Goal: Task Accomplishment & Management: Use online tool/utility

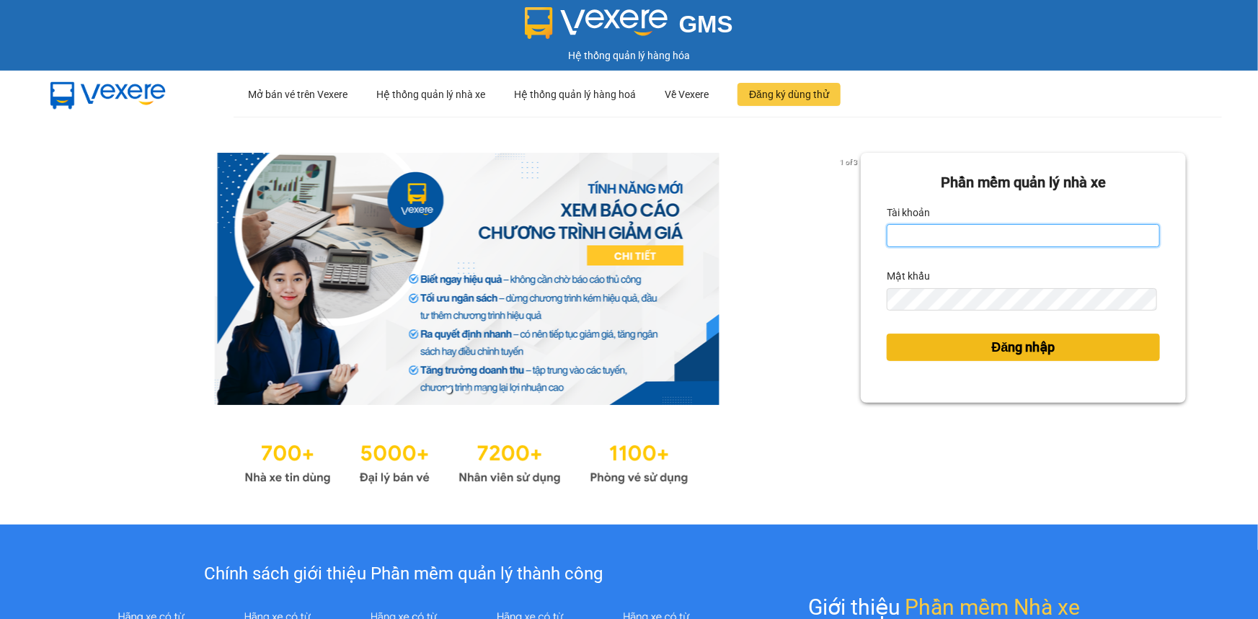
type input "lehoa.tienoanh"
click at [979, 351] on button "Đăng nhập" at bounding box center [1023, 347] width 273 height 27
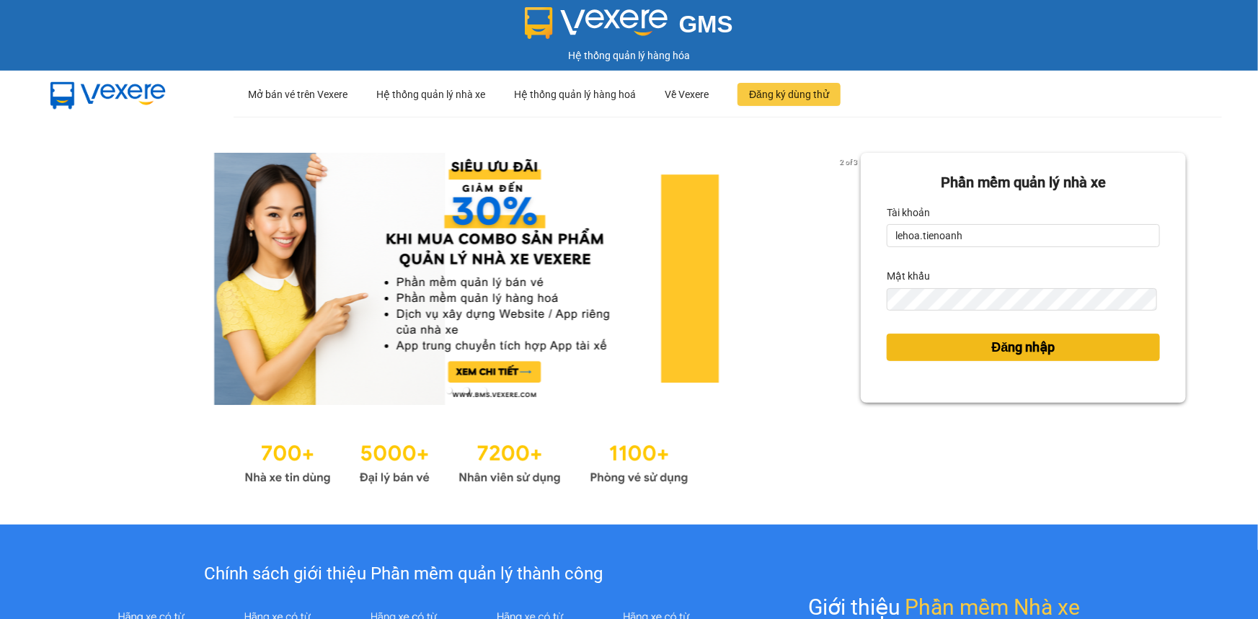
click at [978, 345] on button "Đăng nhập" at bounding box center [1023, 347] width 273 height 27
click at [1006, 352] on span "Đăng nhập" at bounding box center [1023, 347] width 63 height 20
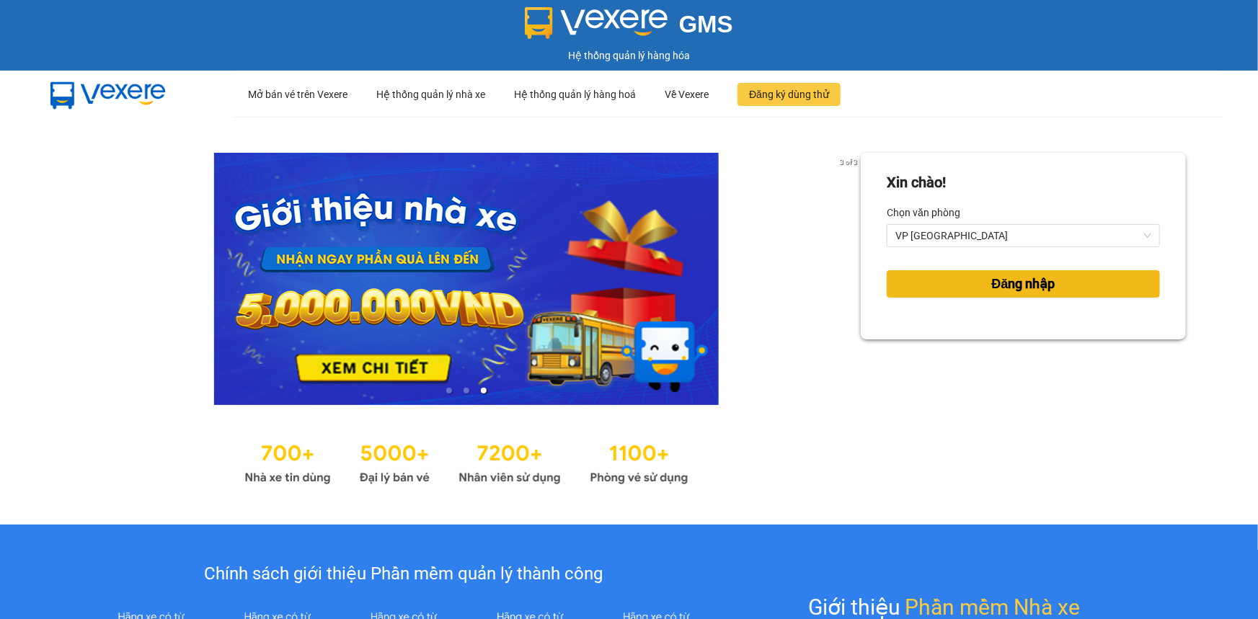
click at [1022, 287] on span "Đăng nhập" at bounding box center [1023, 284] width 63 height 20
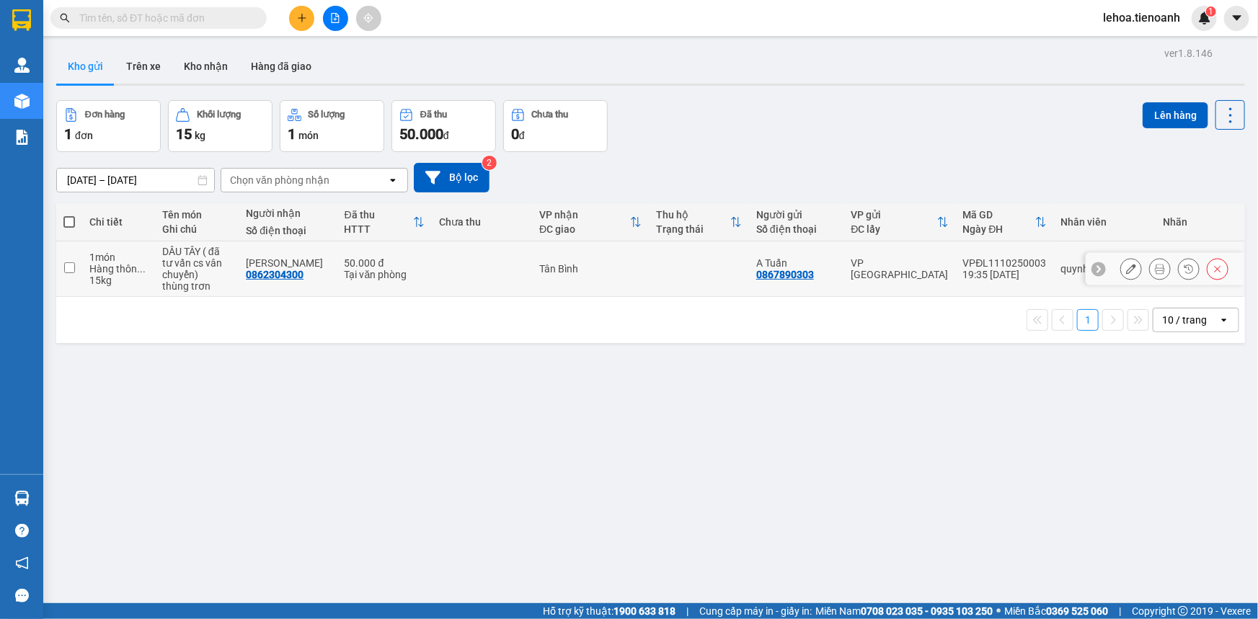
click at [68, 266] on input "checkbox" at bounding box center [69, 267] width 11 height 11
checkbox input "true"
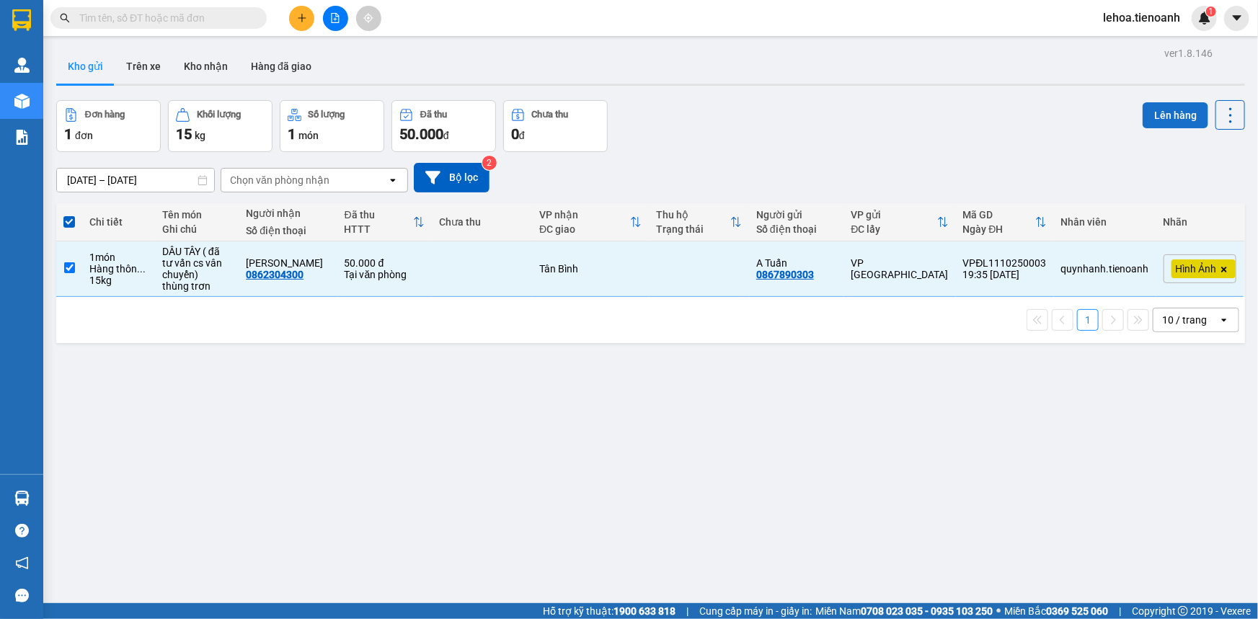
click at [1149, 120] on button "Lên hàng" at bounding box center [1176, 115] width 66 height 26
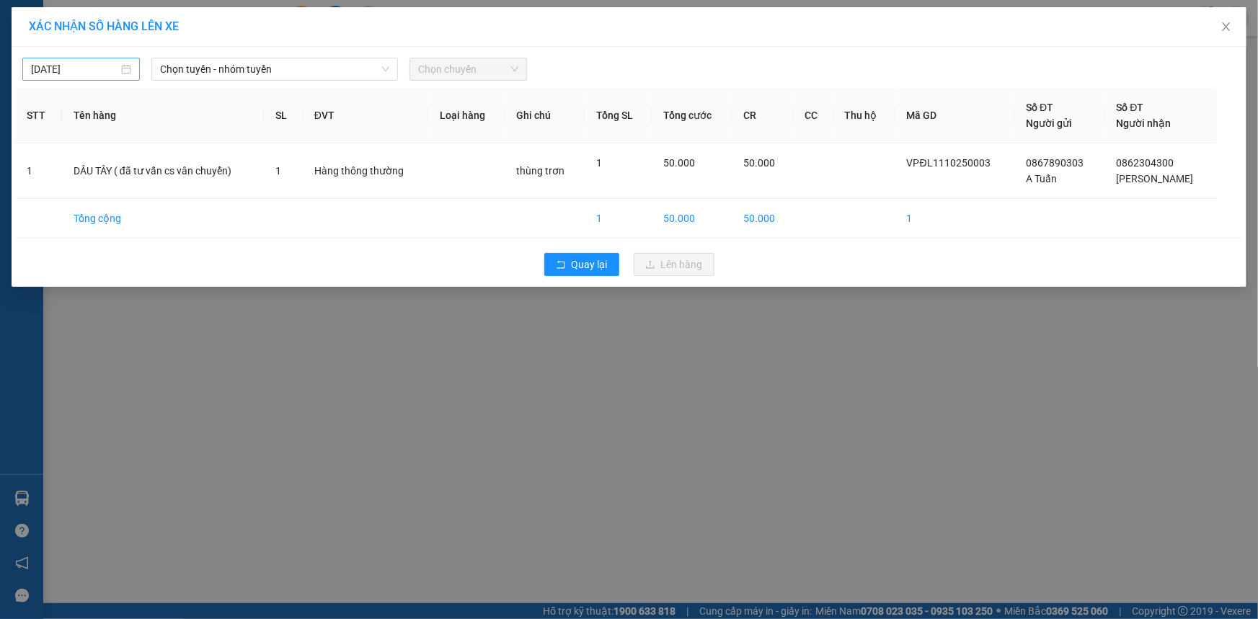
click at [97, 65] on input "[DATE]" at bounding box center [74, 69] width 87 height 16
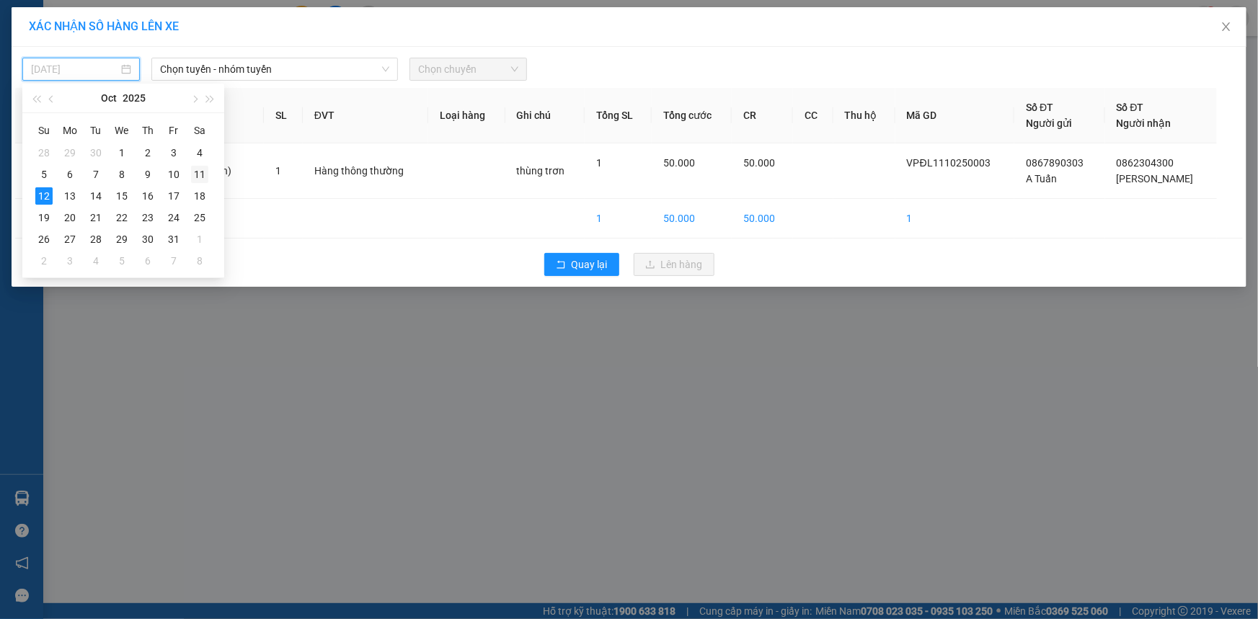
click at [192, 168] on div "11" at bounding box center [199, 174] width 17 height 17
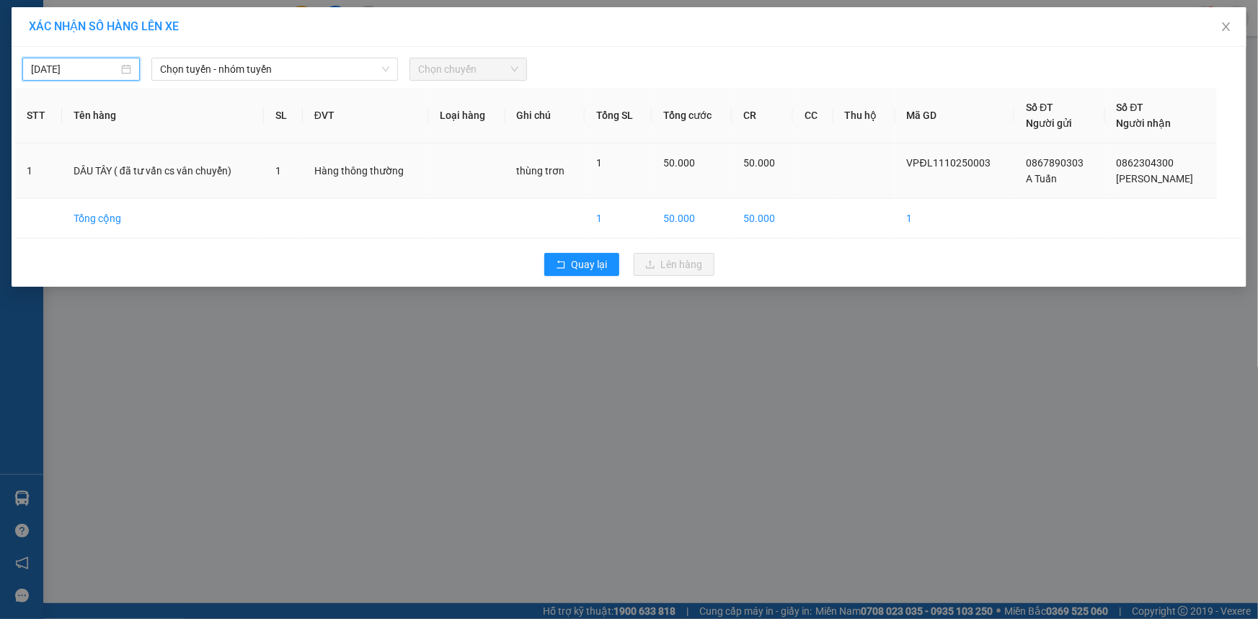
type input "11/10/2025"
click at [183, 71] on span "Chọn tuyến - nhóm tuyến" at bounding box center [274, 69] width 229 height 22
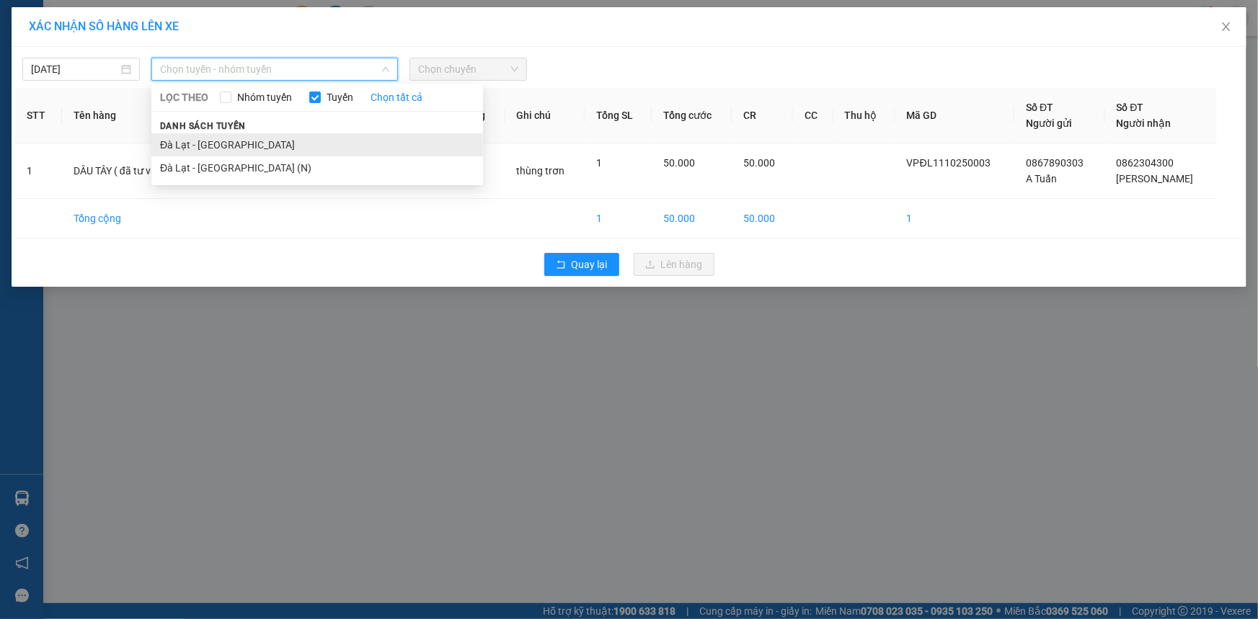
click at [200, 146] on li "Đà Lạt - Sài Gòn" at bounding box center [317, 144] width 332 height 23
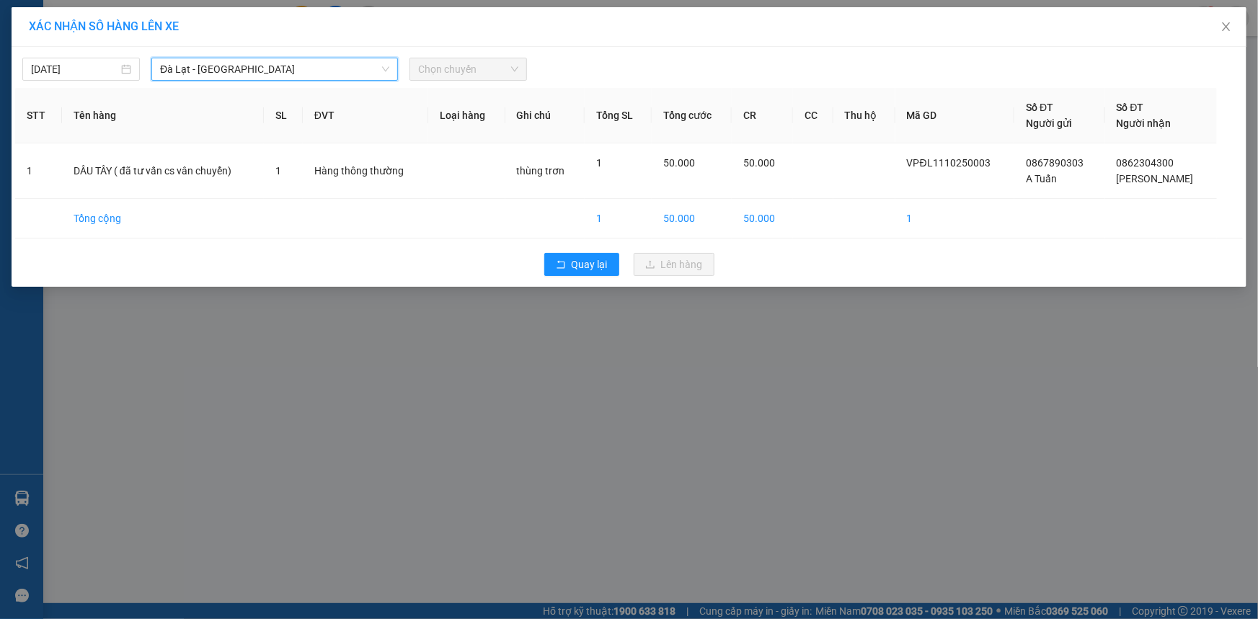
click at [466, 62] on span "Chọn chuyến" at bounding box center [468, 69] width 100 height 22
click at [465, 69] on span "Chọn chuyến" at bounding box center [468, 69] width 100 height 22
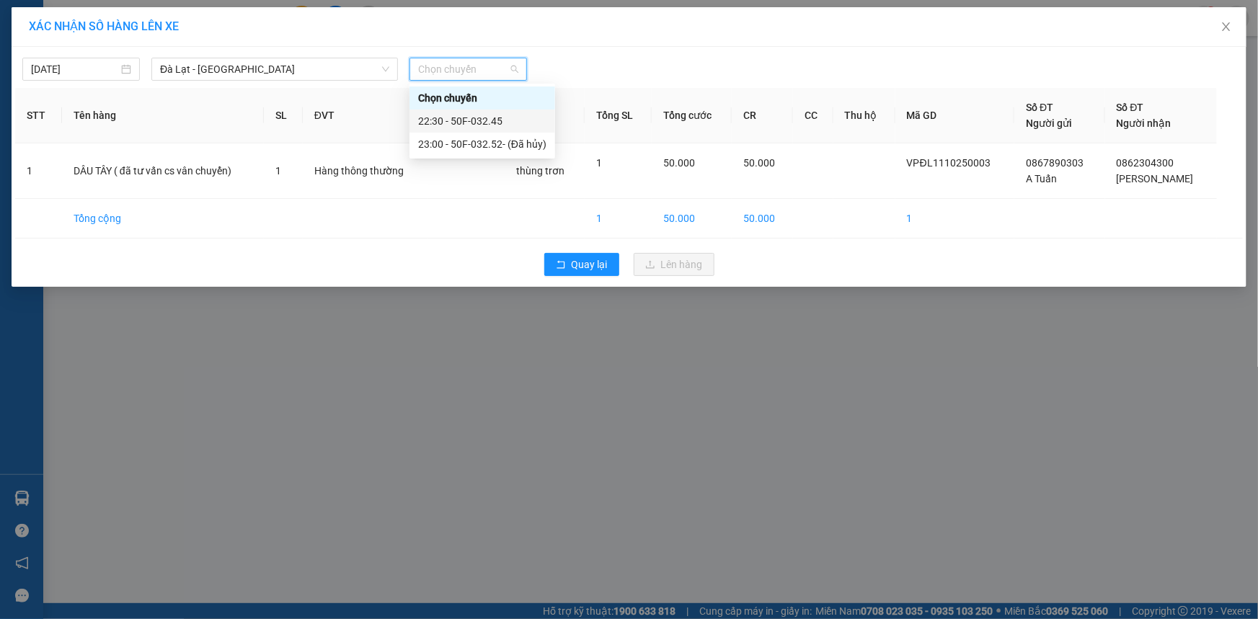
click at [469, 121] on div "22:30 - 50F-032.45" at bounding box center [482, 121] width 128 height 16
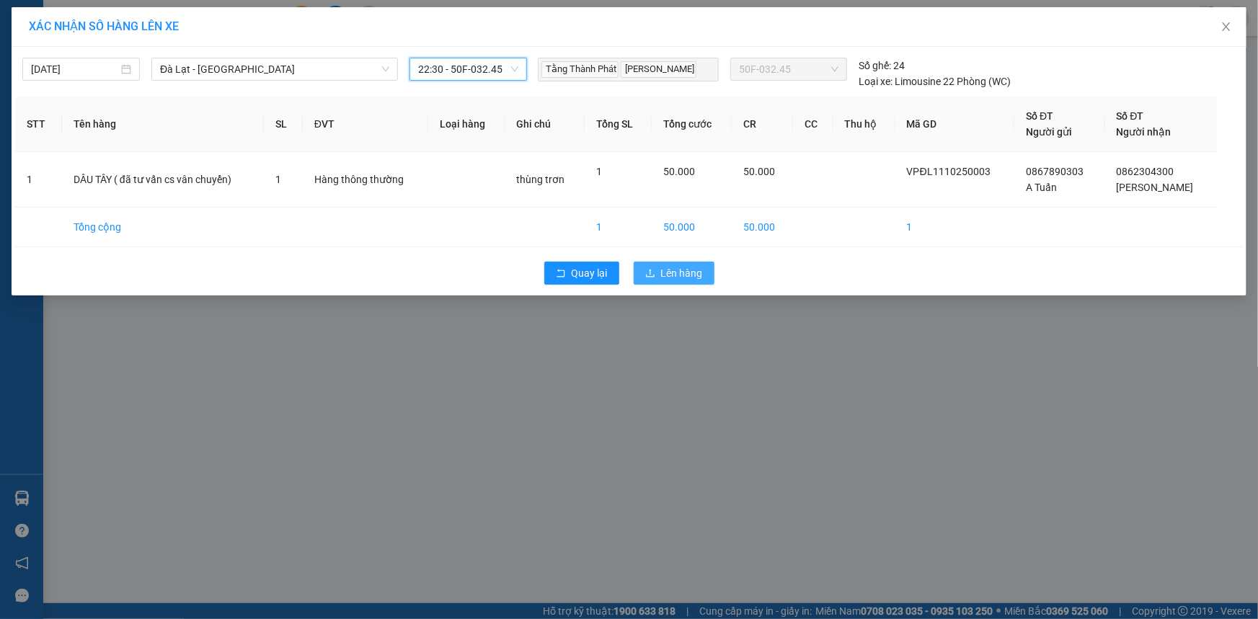
click at [699, 267] on span "Lên hàng" at bounding box center [682, 273] width 42 height 16
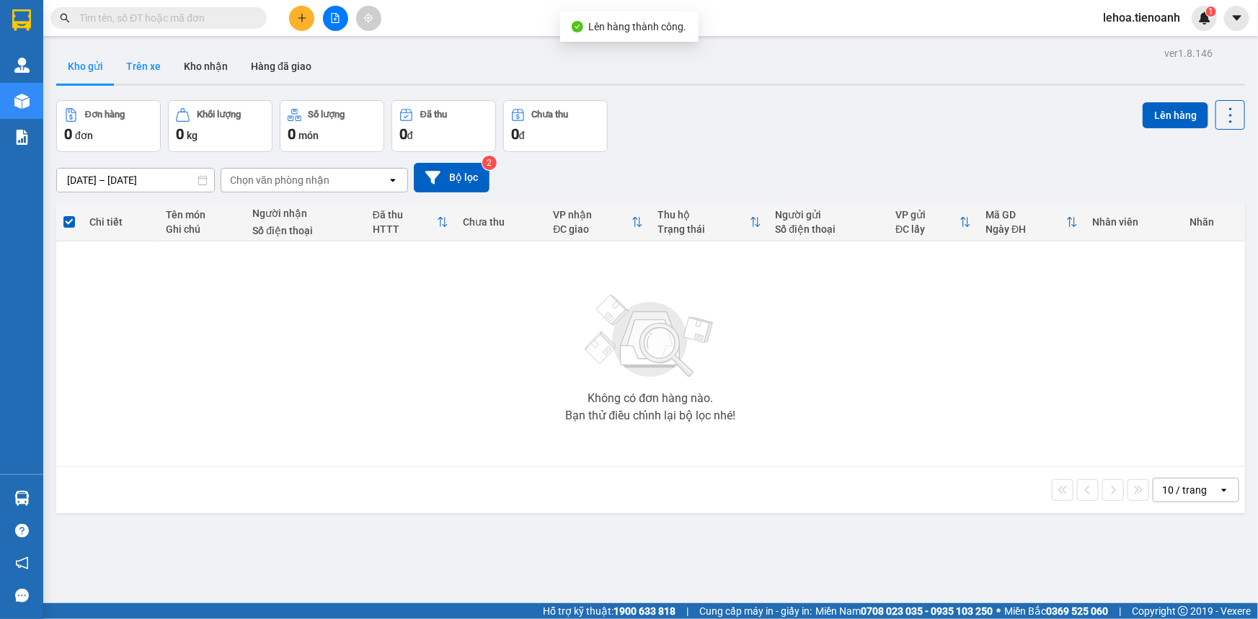
click at [149, 63] on button "Trên xe" at bounding box center [144, 66] width 58 height 35
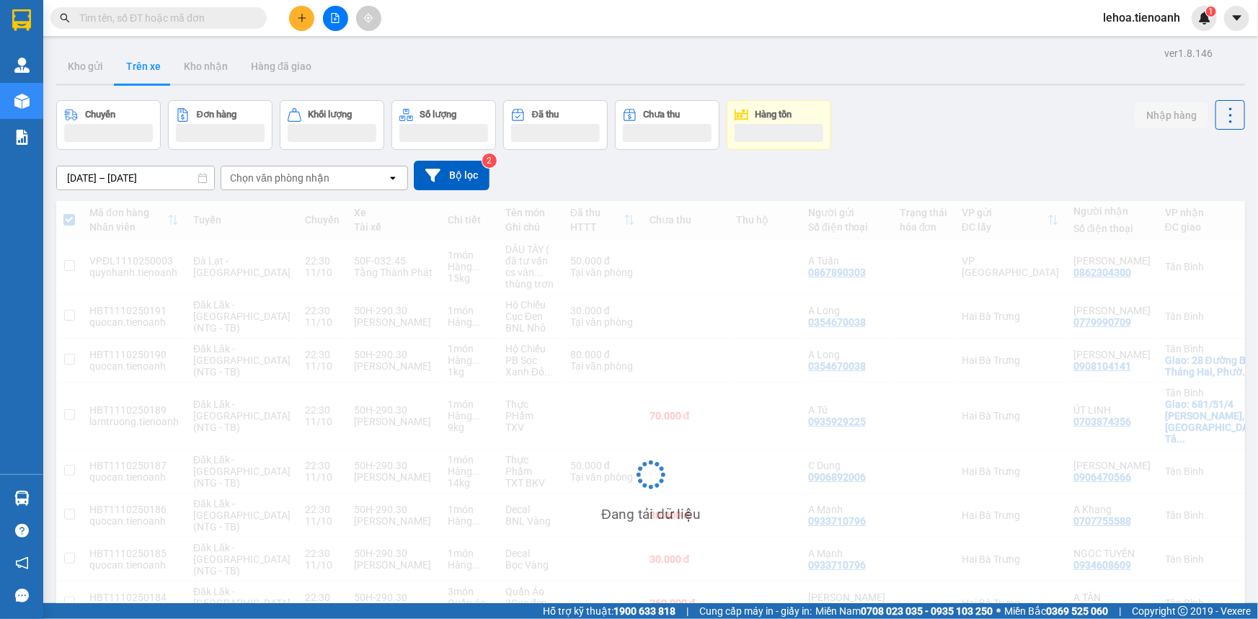
click at [276, 182] on div "Chọn văn phòng nhận" at bounding box center [279, 178] width 99 height 14
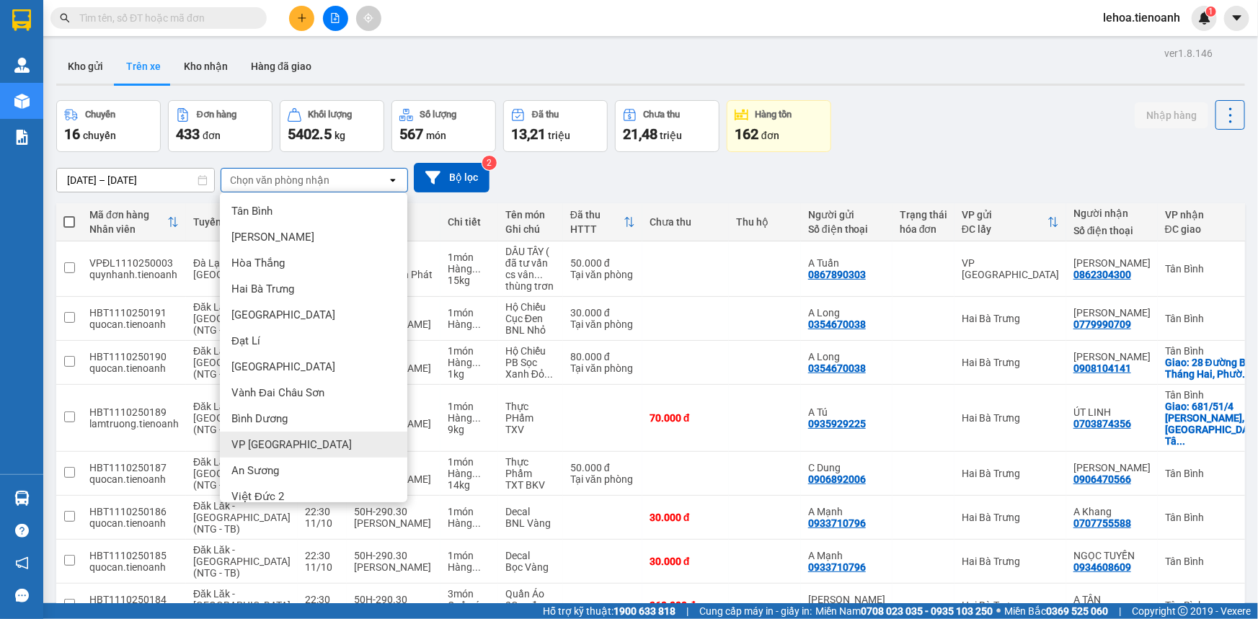
click at [274, 442] on span "VP [GEOGRAPHIC_DATA]" at bounding box center [291, 445] width 120 height 14
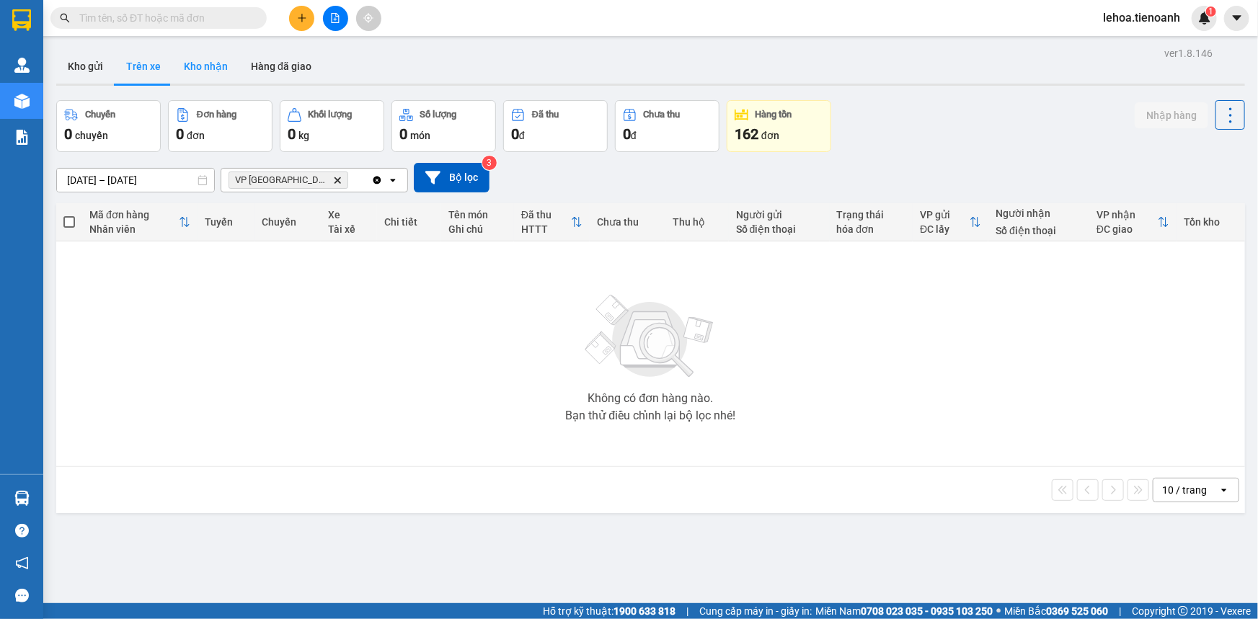
click at [216, 65] on button "Kho nhận" at bounding box center [205, 66] width 67 height 35
type input "28/09/2025 – 12/10/2025"
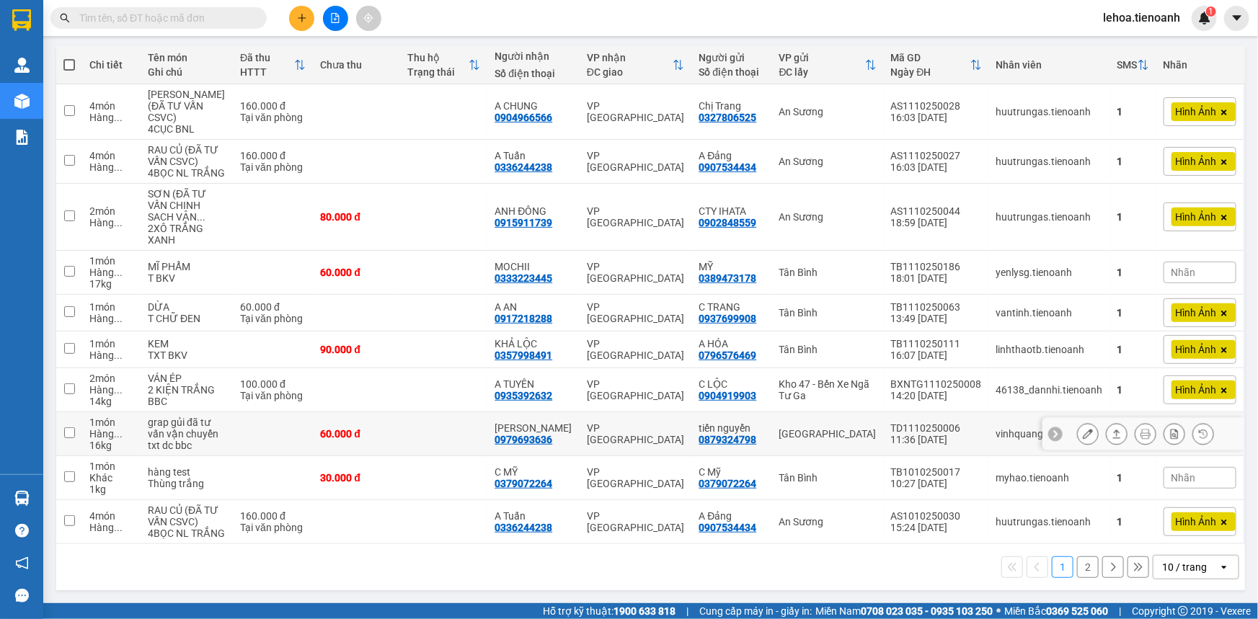
scroll to position [202, 0]
click at [1180, 570] on div "10 / trang" at bounding box center [1184, 567] width 45 height 14
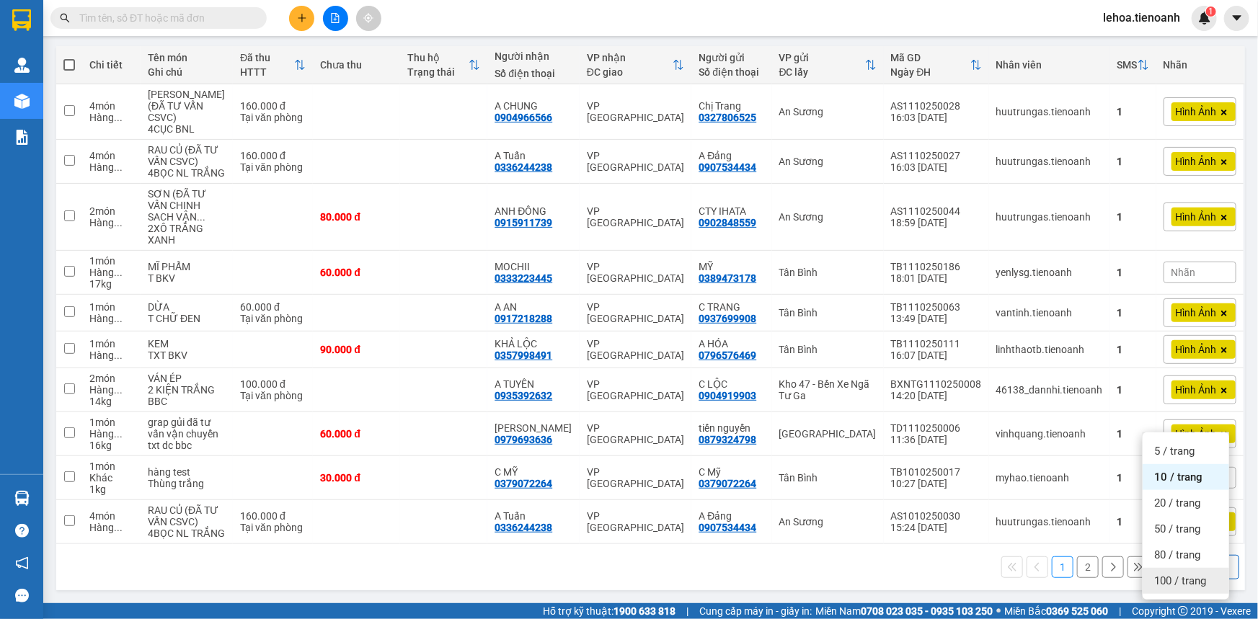
click at [1183, 568] on div "100 / trang" at bounding box center [1186, 581] width 87 height 26
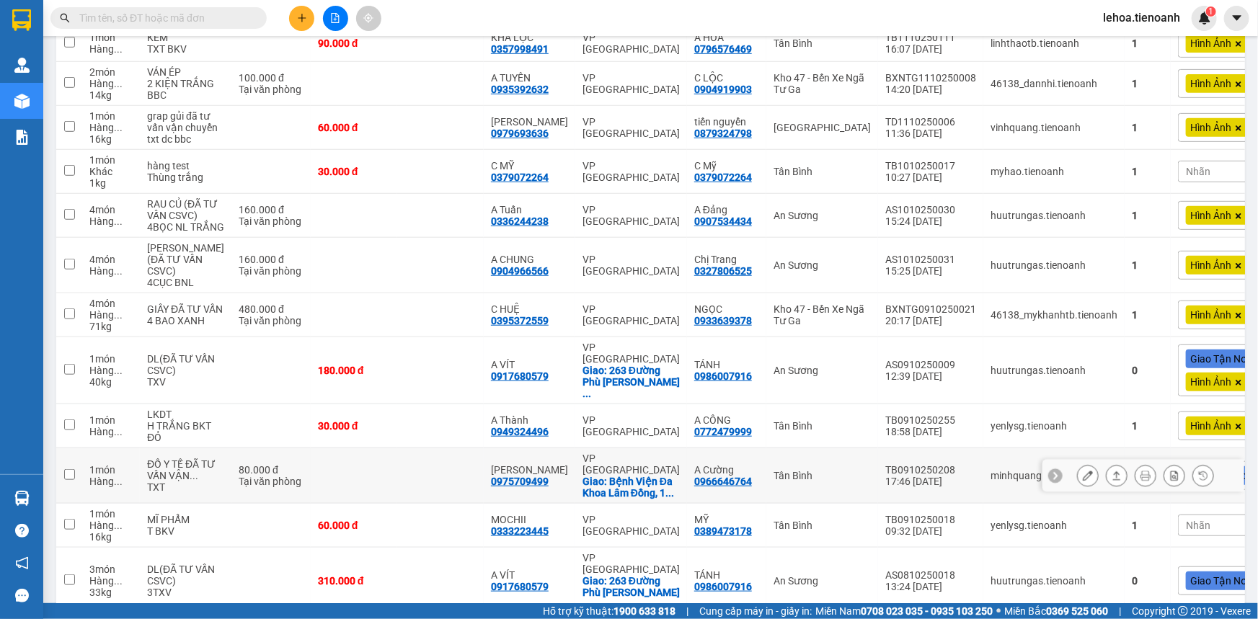
scroll to position [398, 0]
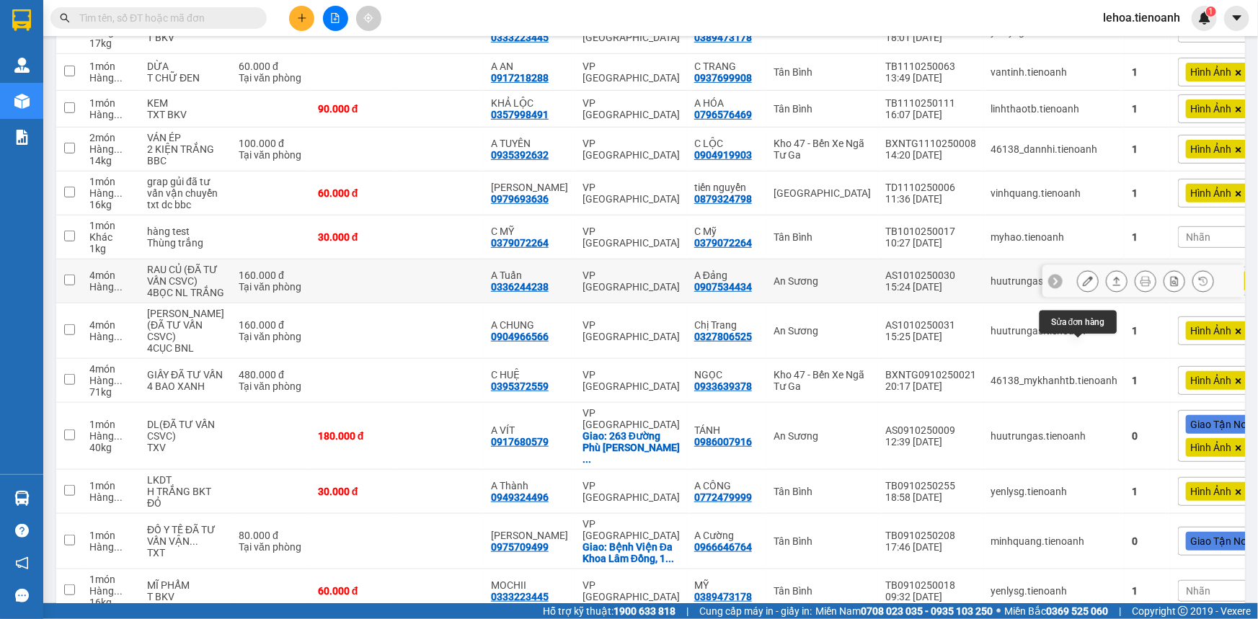
click at [1083, 286] on icon at bounding box center [1088, 281] width 10 height 10
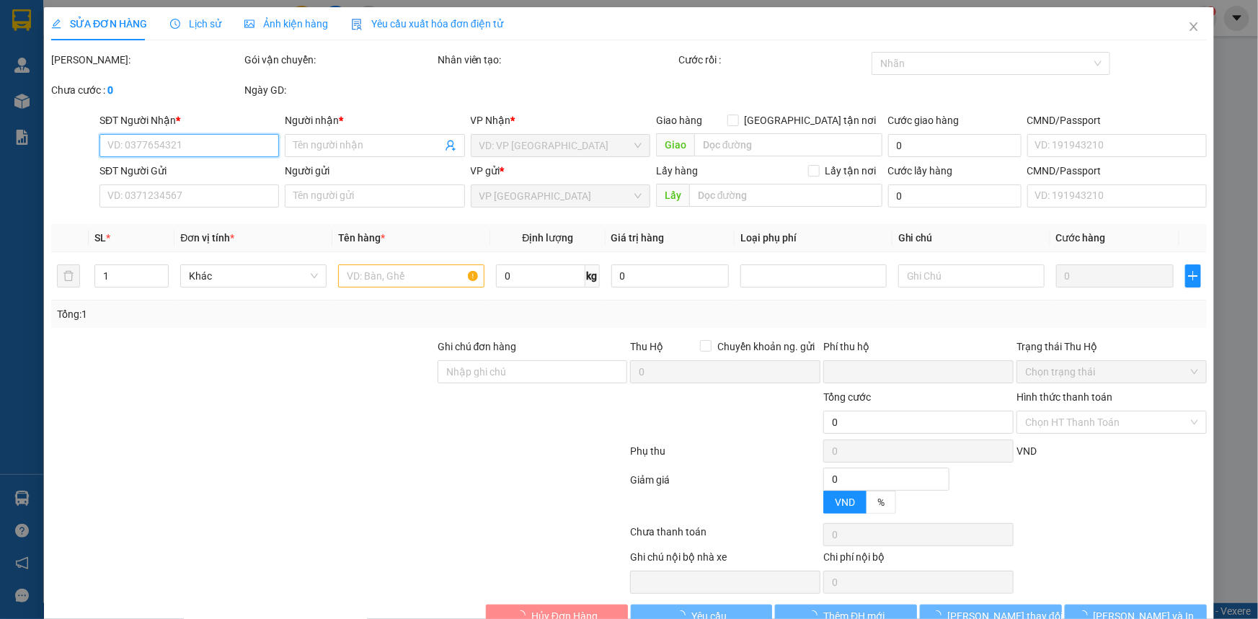
type input "0336244238"
type input "A Tuấn"
type input "0907534434"
type input "A Đảng"
type input "0"
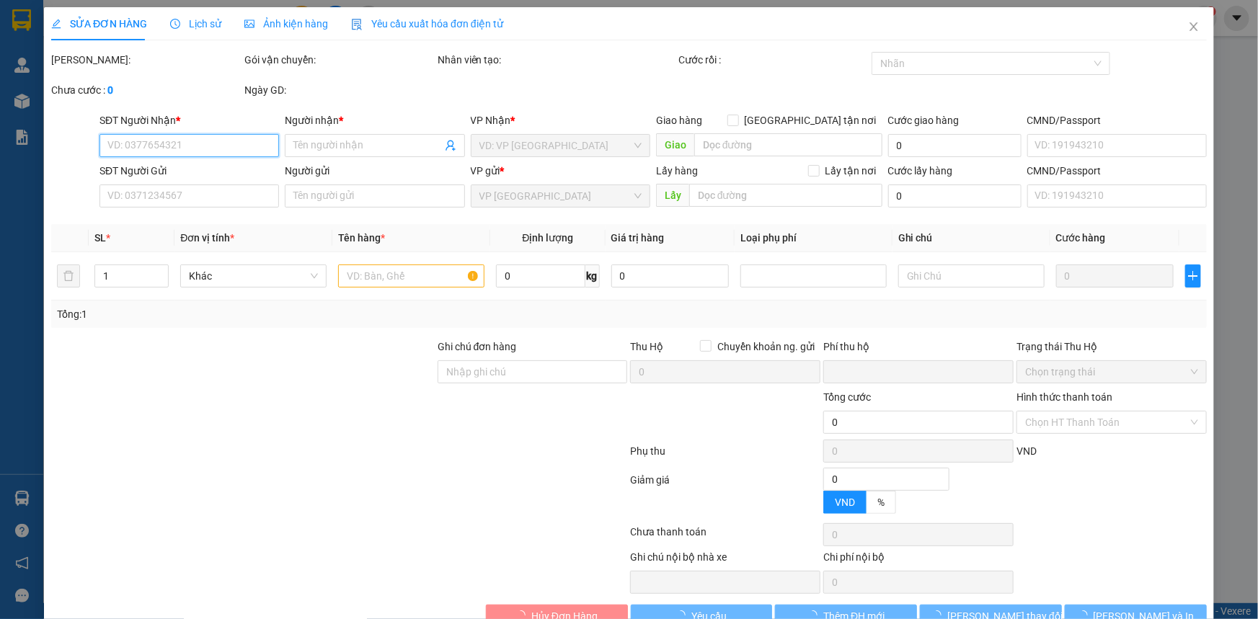
type input "160.000"
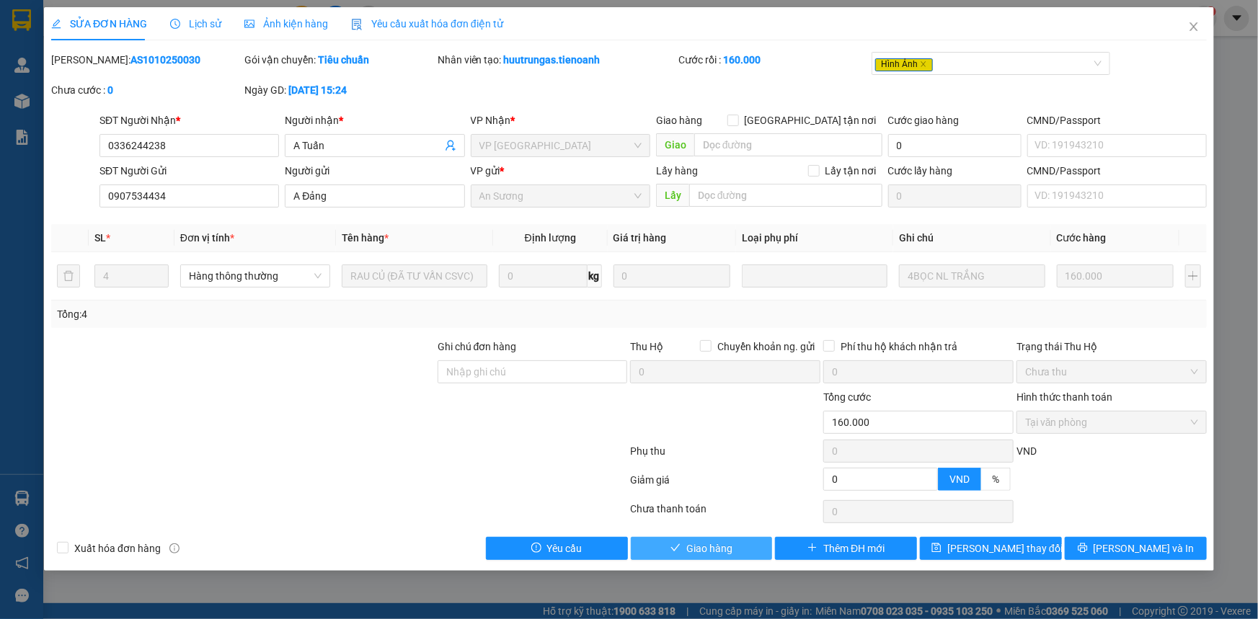
click at [708, 549] on span "Giao hàng" at bounding box center [709, 549] width 46 height 16
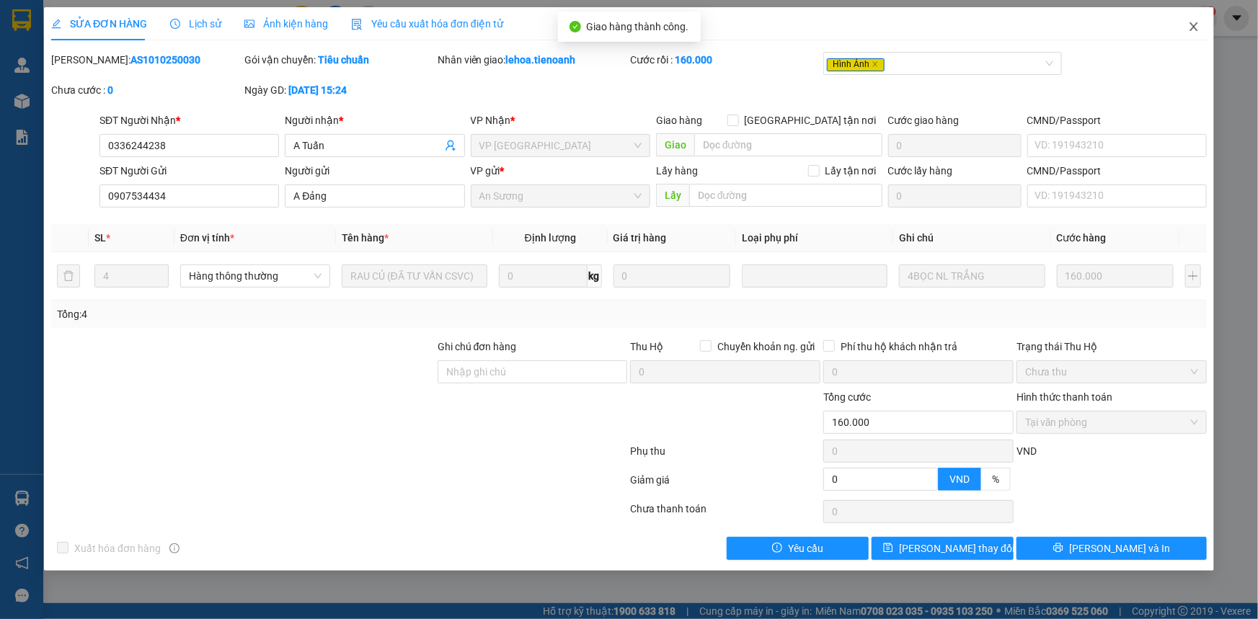
click at [1195, 29] on icon "close" at bounding box center [1194, 26] width 8 height 9
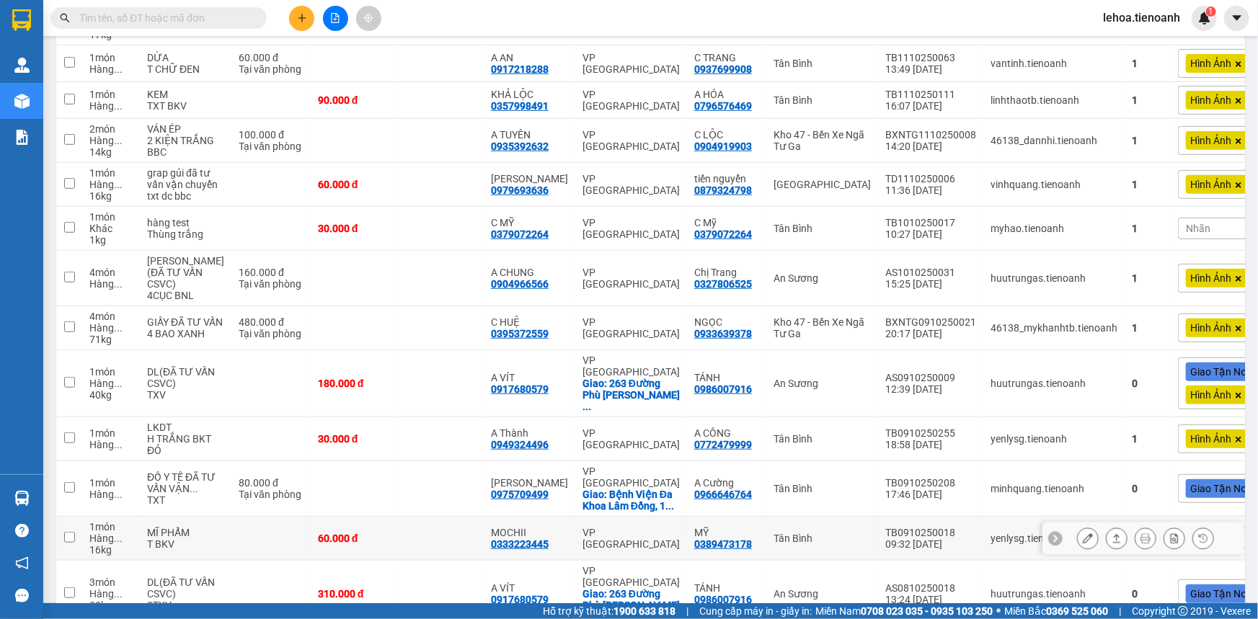
scroll to position [406, 0]
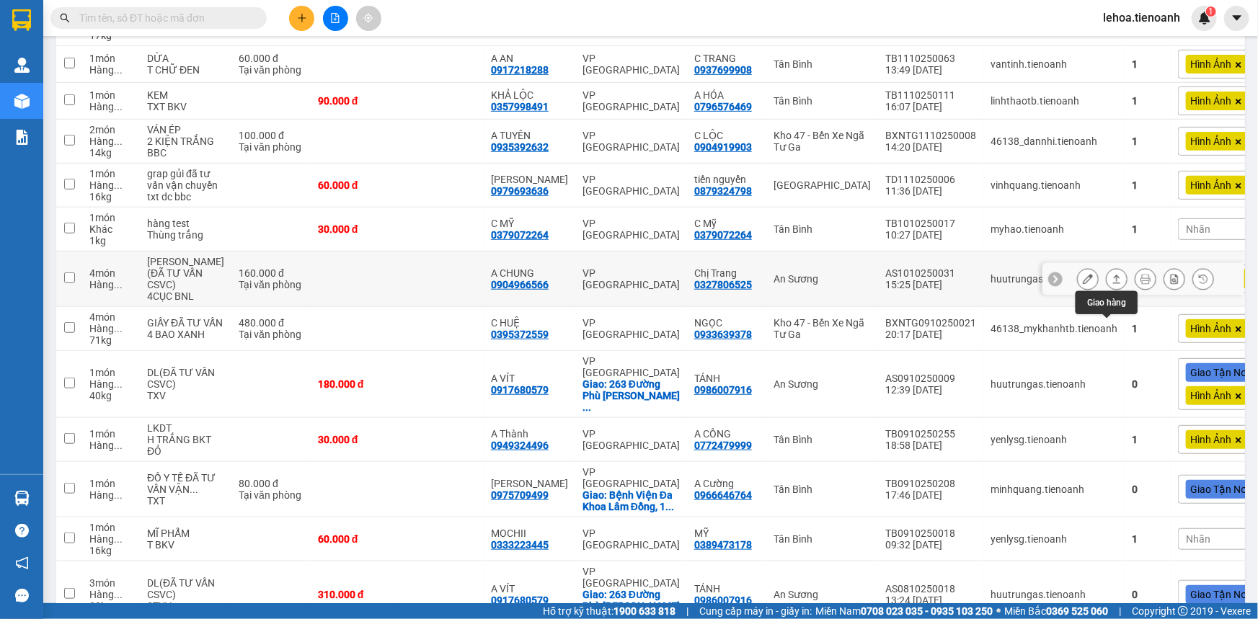
click at [1083, 284] on icon at bounding box center [1088, 279] width 10 height 10
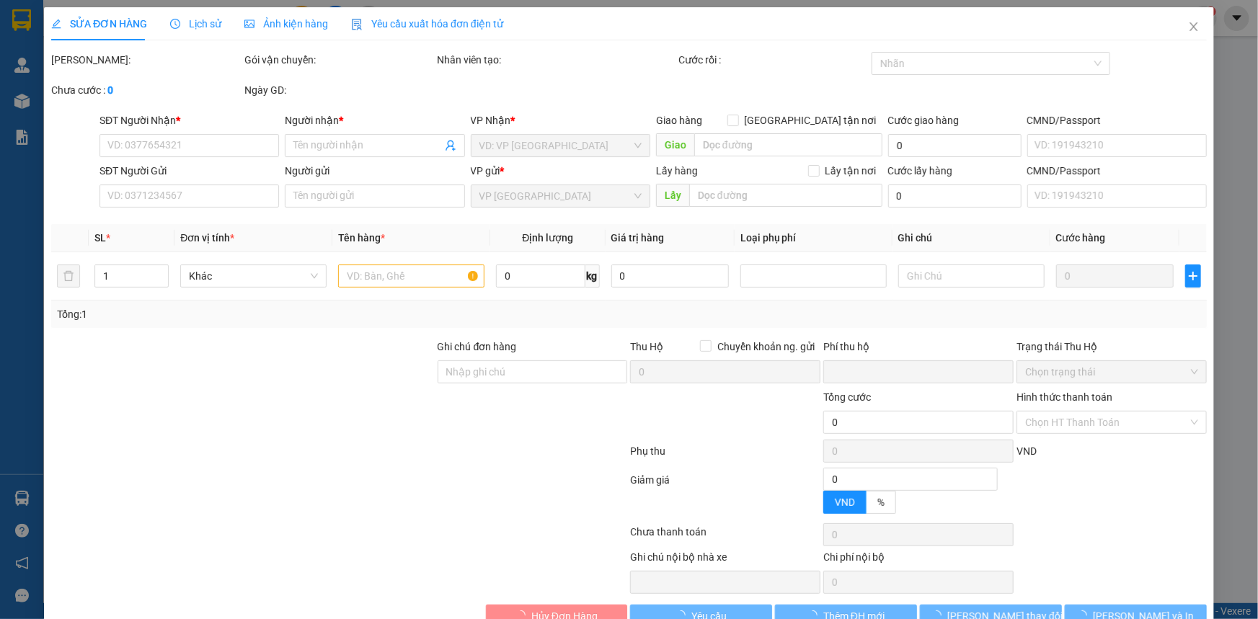
type input "0904966566"
type input "A CHUNG"
type input "0327806525"
type input "Chị Trang"
type input "0"
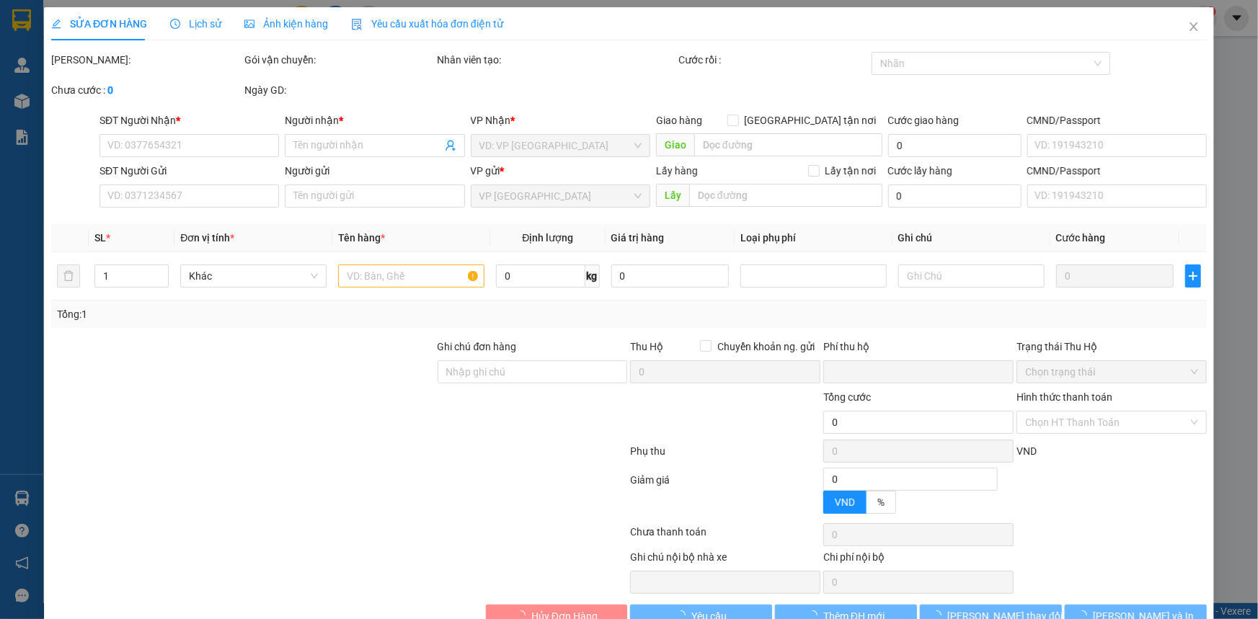
type input "160.000"
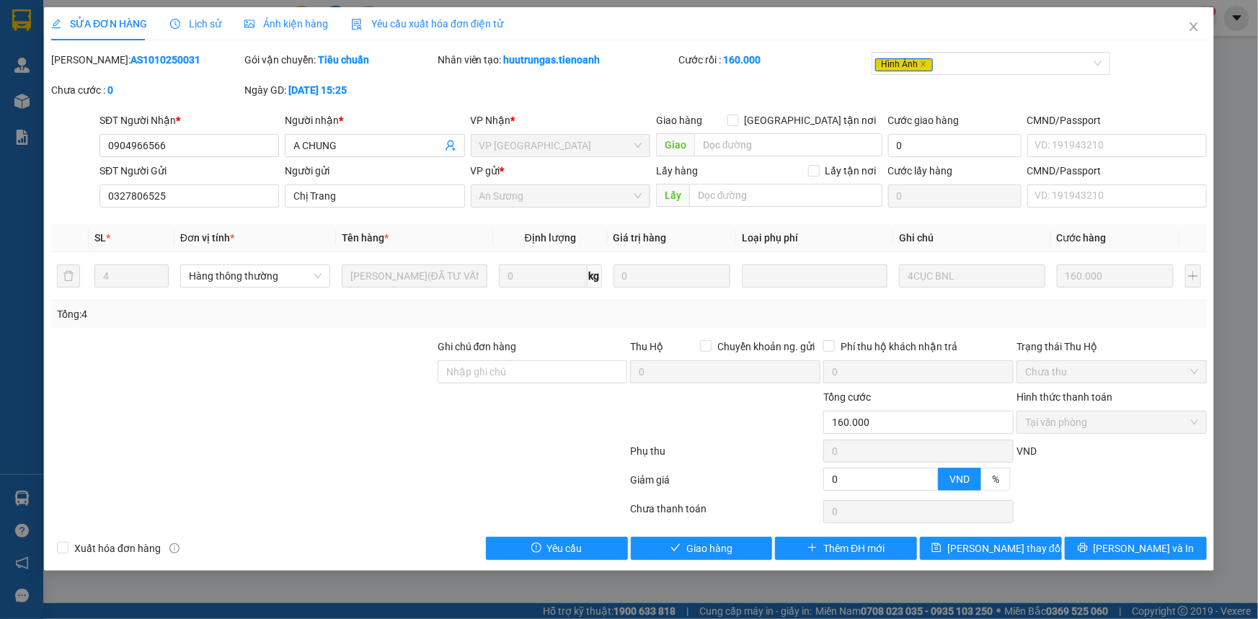
click at [703, 572] on div "SỬA ĐƠN HÀNG Lịch sử Ảnh kiện hàng Yêu cầu xuất hóa đơn điện tử Total Paid Fee …" at bounding box center [629, 309] width 1258 height 619
click at [703, 556] on button "Giao hàng" at bounding box center [702, 548] width 142 height 23
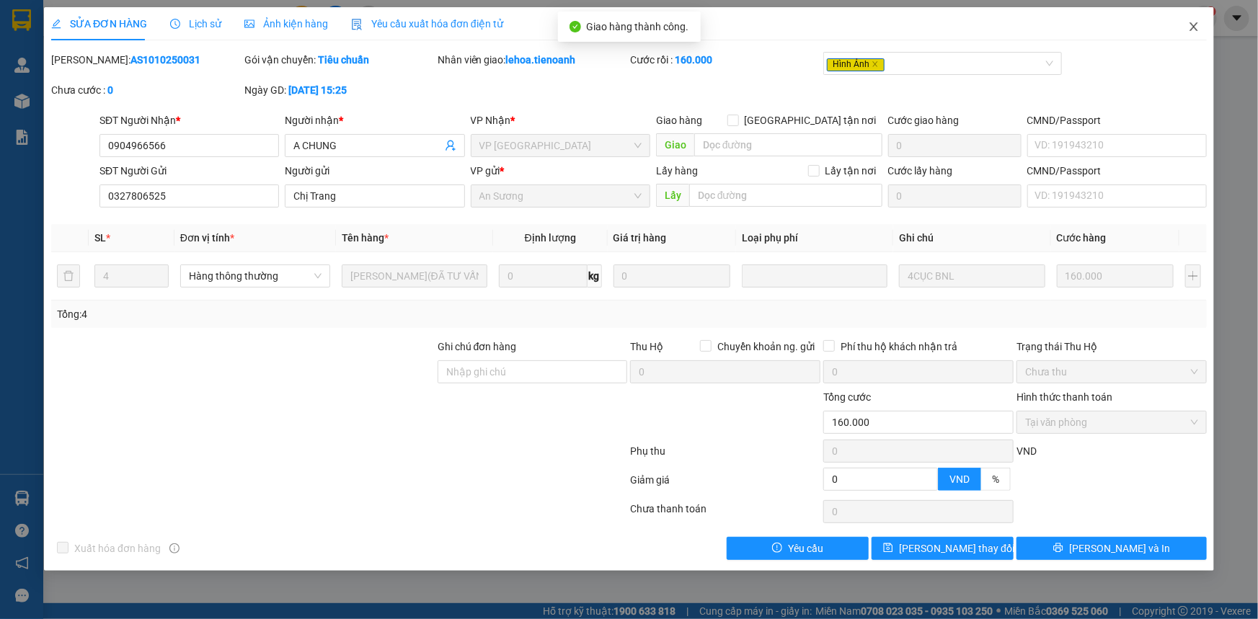
click at [1192, 29] on icon "close" at bounding box center [1194, 27] width 12 height 12
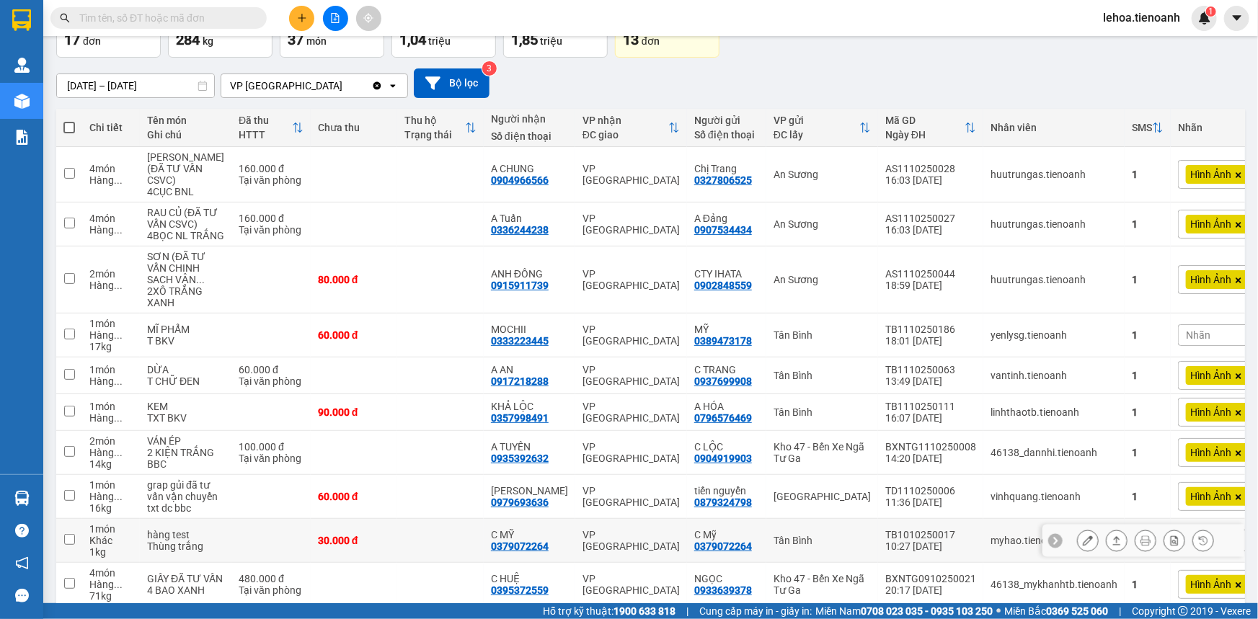
scroll to position [166, 0]
